Goal: Transaction & Acquisition: Download file/media

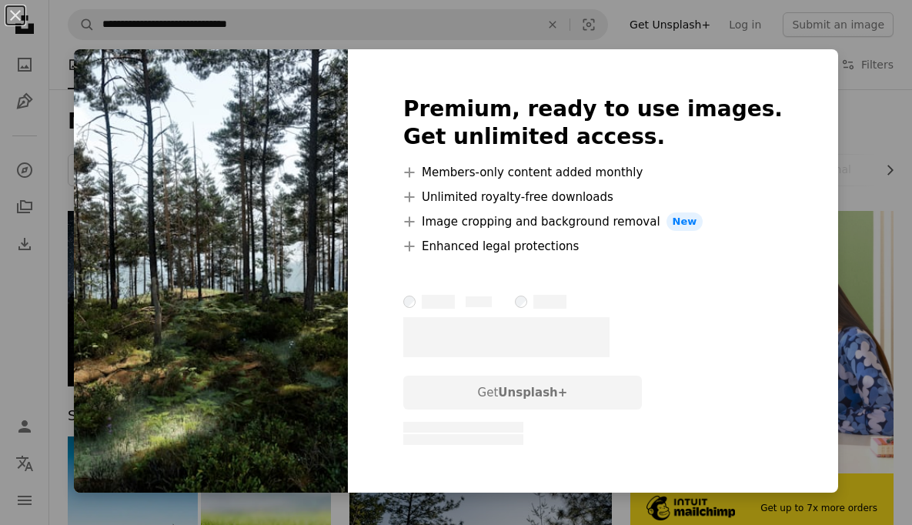
scroll to position [1367, 0]
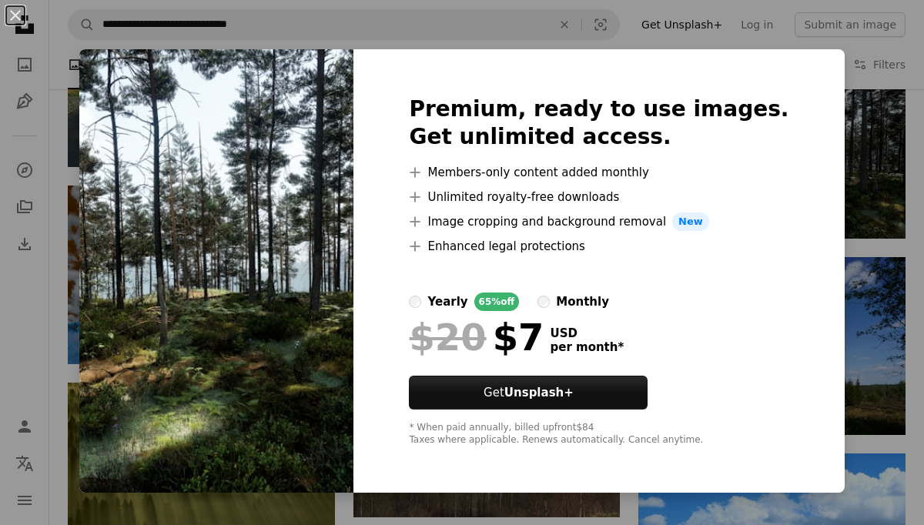
click at [892, 337] on div "An X shape Premium, ready to use images. Get unlimited access. A plus sign Memb…" at bounding box center [462, 262] width 924 height 525
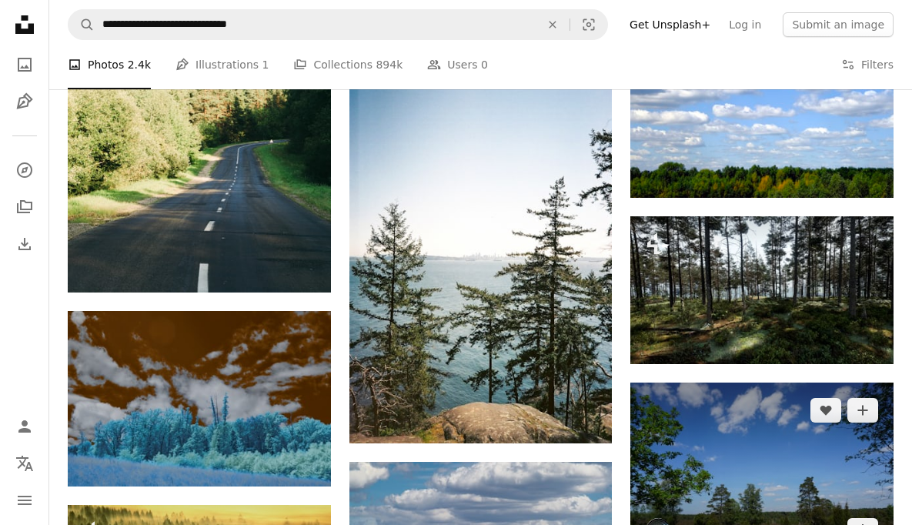
scroll to position [1225, 0]
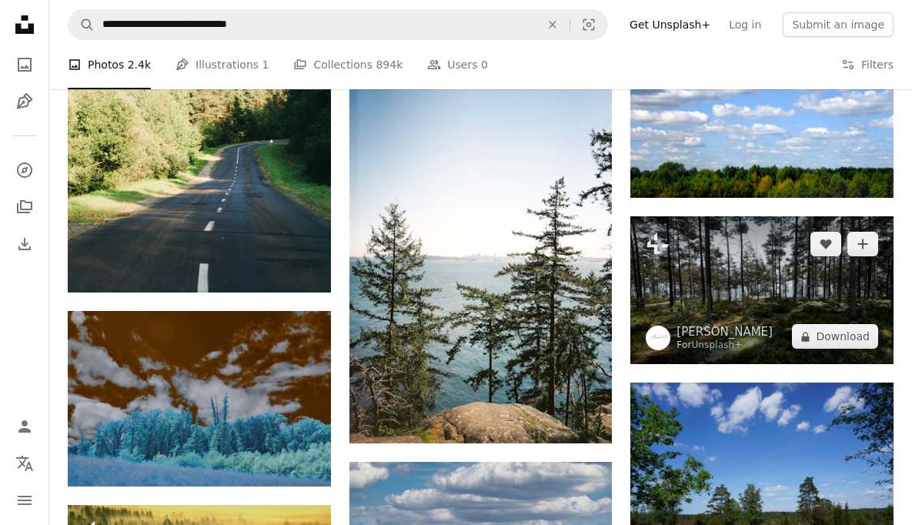
click at [721, 305] on img at bounding box center [762, 290] width 263 height 148
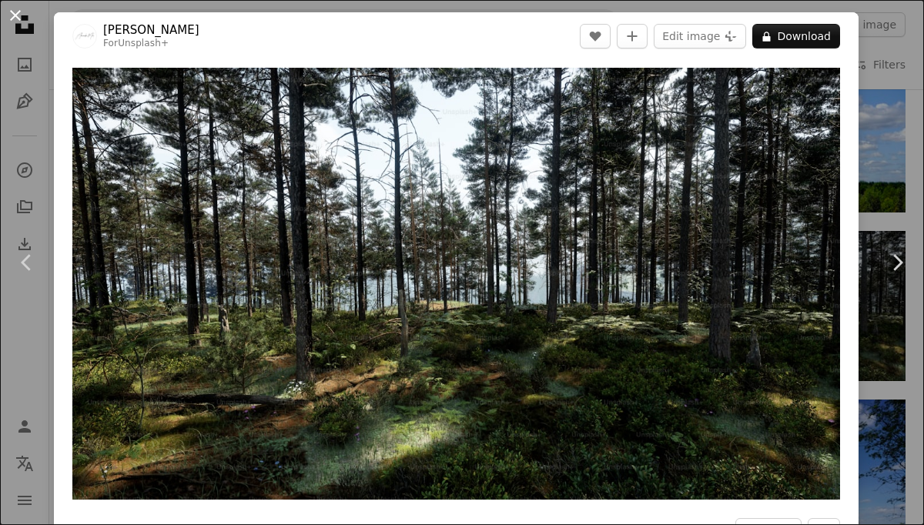
click at [16, 15] on button "An X shape" at bounding box center [15, 15] width 18 height 18
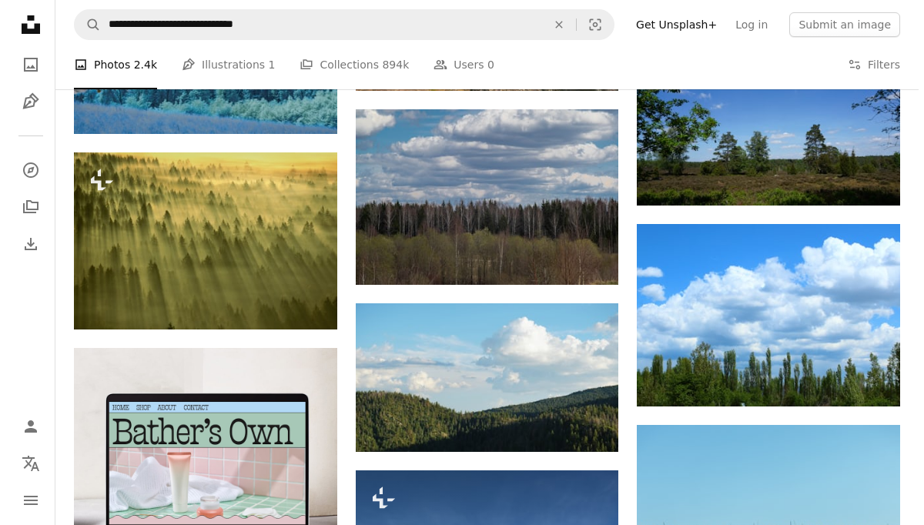
scroll to position [1655, 0]
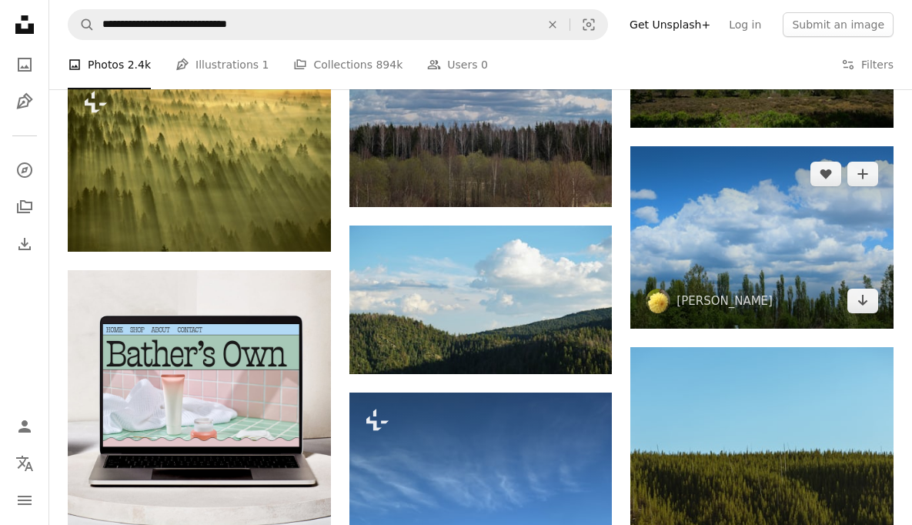
click at [786, 251] on img at bounding box center [762, 237] width 263 height 182
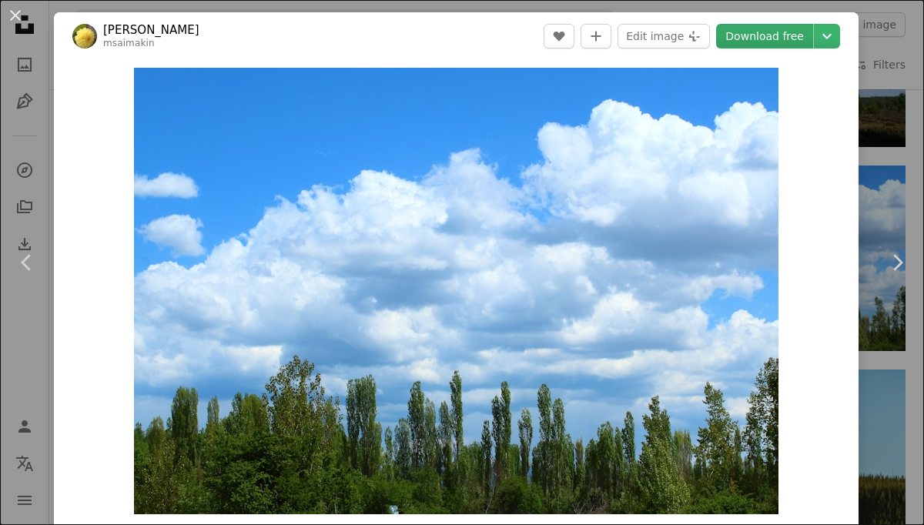
click at [770, 43] on link "Download free" at bounding box center [764, 36] width 97 height 25
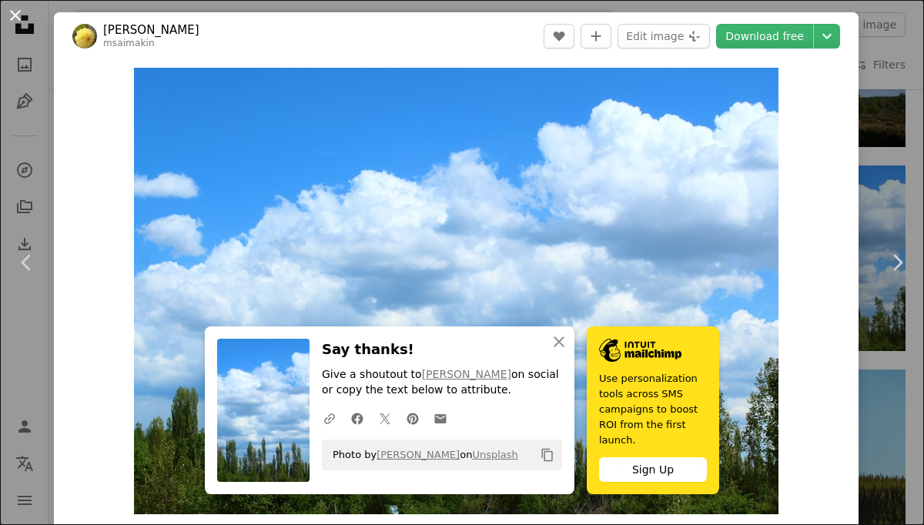
click at [13, 12] on button "An X shape" at bounding box center [15, 15] width 18 height 18
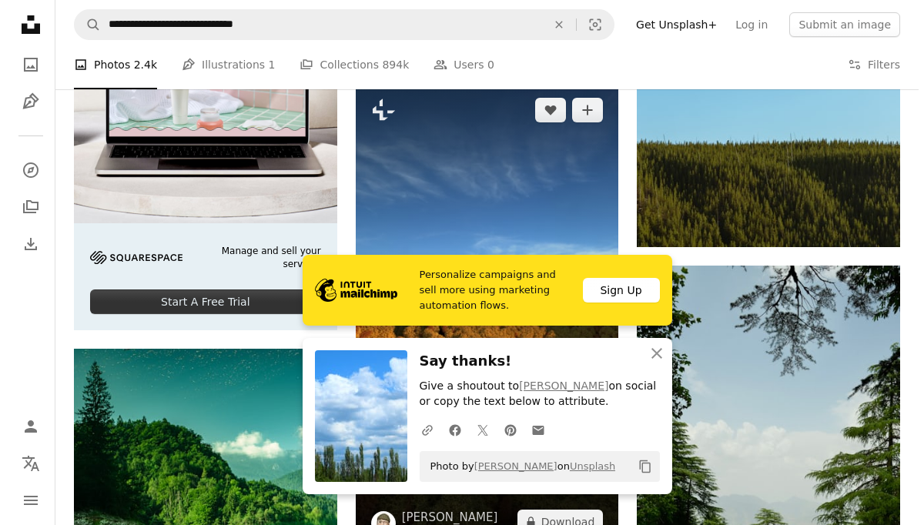
scroll to position [2083, 0]
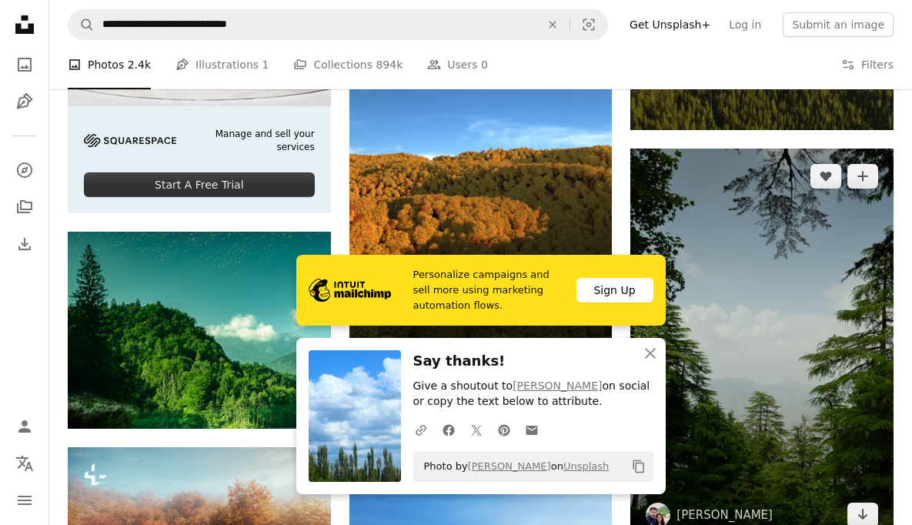
click at [816, 410] on img at bounding box center [762, 346] width 263 height 394
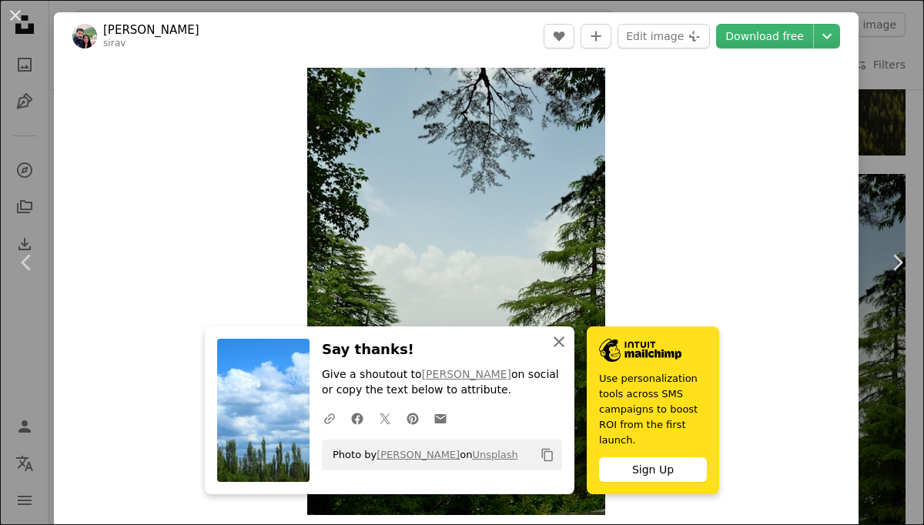
click at [551, 340] on icon "An X shape" at bounding box center [559, 342] width 18 height 18
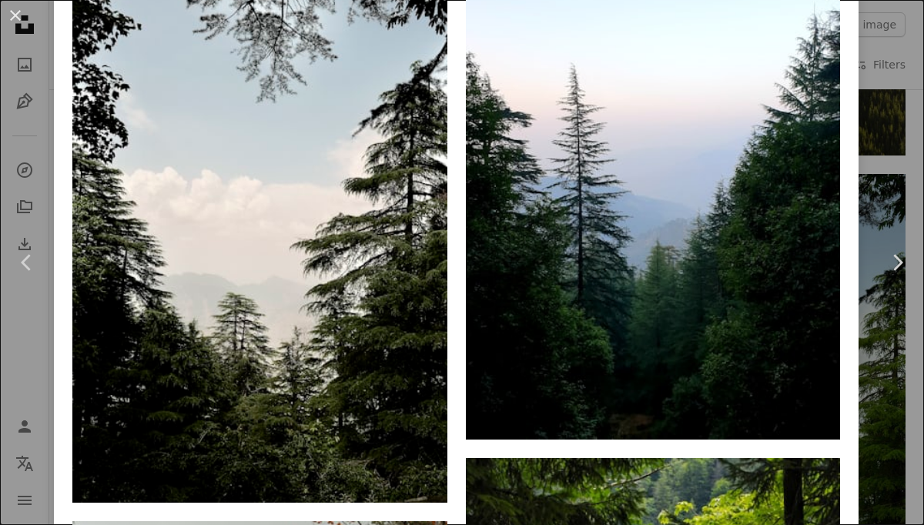
scroll to position [1216, 0]
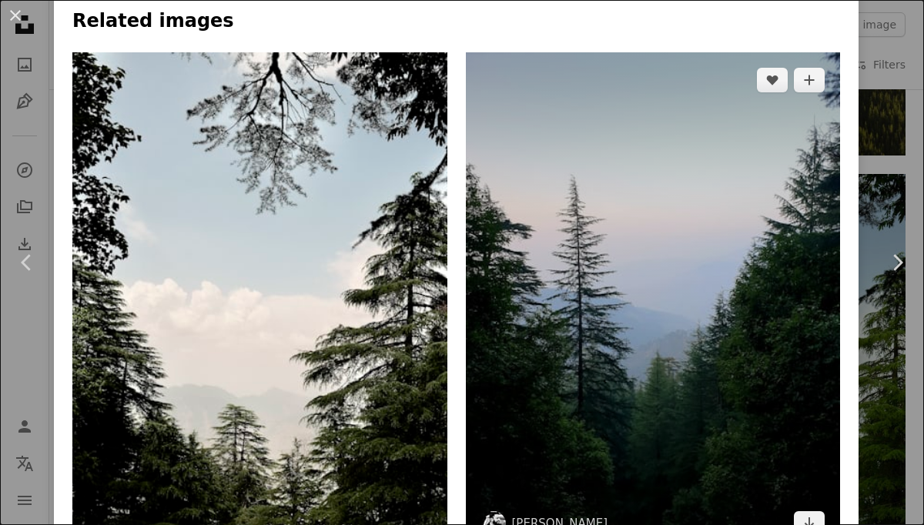
click at [682, 224] on img at bounding box center [653, 301] width 375 height 499
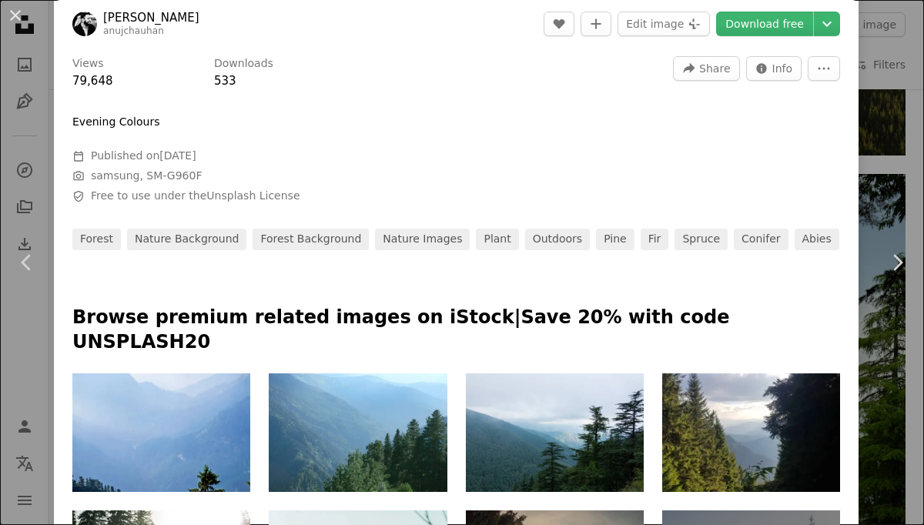
scroll to position [138, 0]
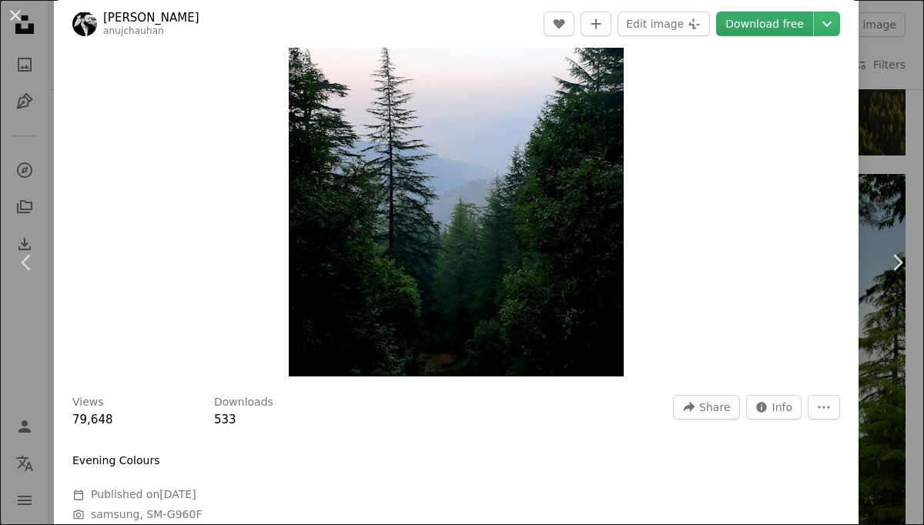
click at [758, 22] on link "Download free" at bounding box center [764, 24] width 97 height 25
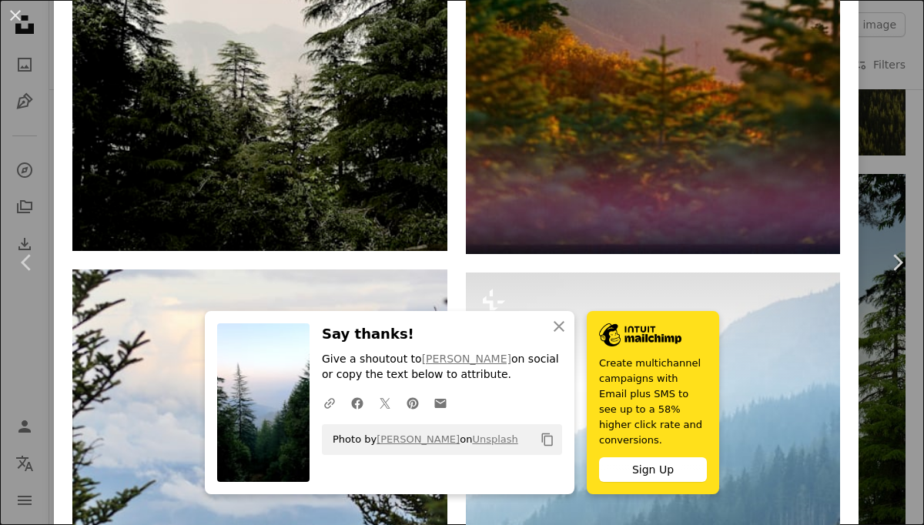
scroll to position [1624, 0]
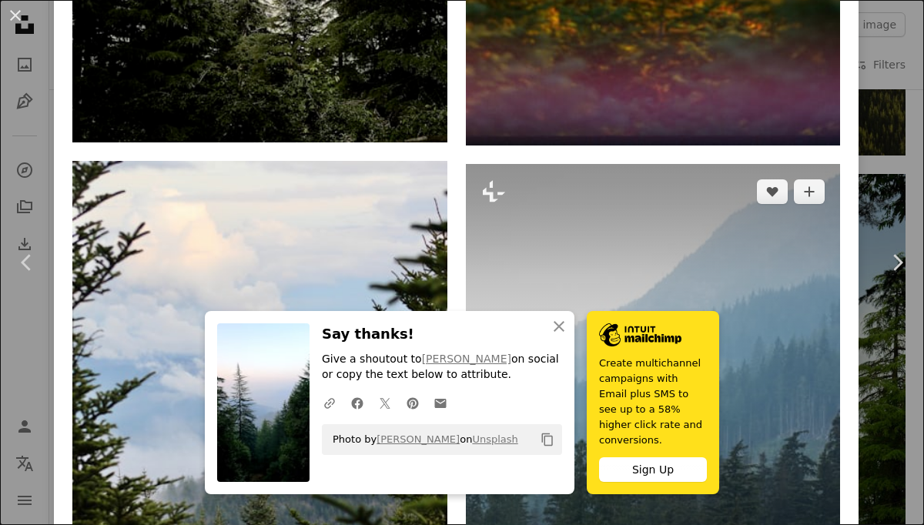
click at [731, 209] on img at bounding box center [653, 444] width 375 height 561
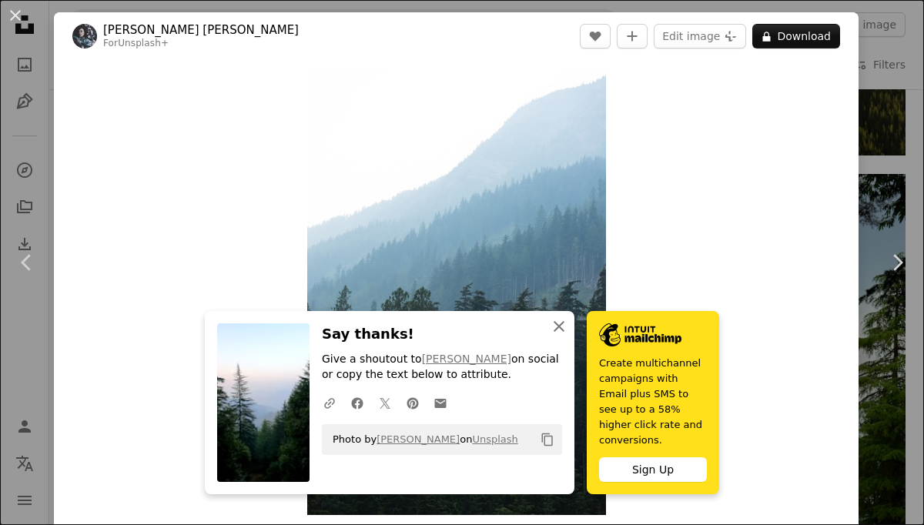
click at [562, 332] on icon "button" at bounding box center [559, 326] width 11 height 11
